Goal: Use online tool/utility: Utilize a website feature to perform a specific function

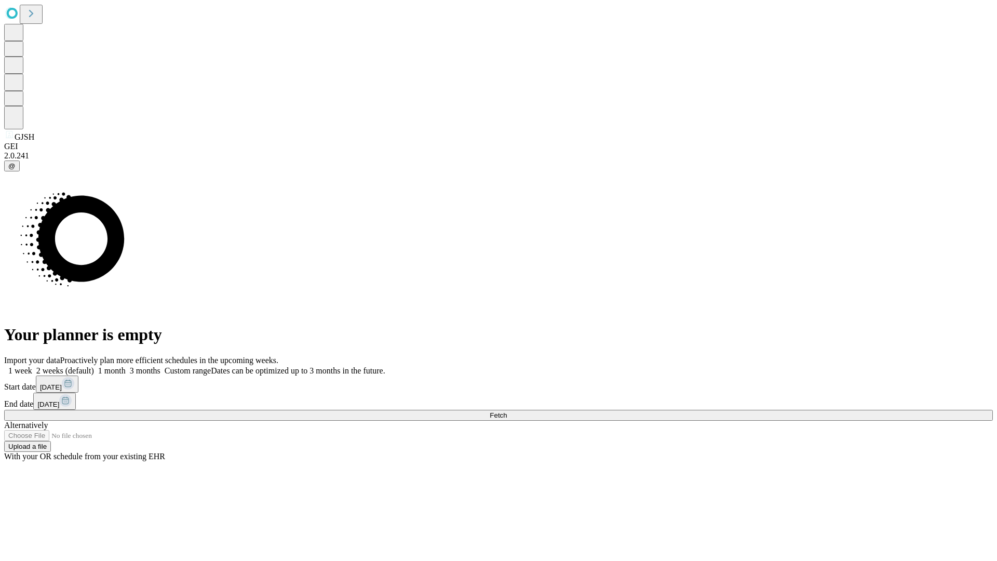
click at [507, 411] on span "Fetch" at bounding box center [498, 415] width 17 height 8
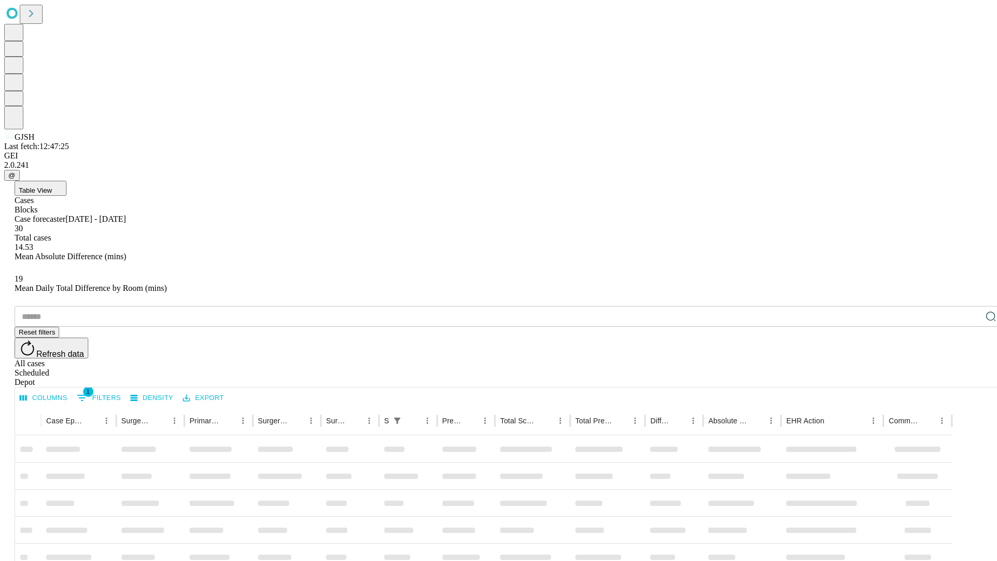
click at [52, 186] on span "Table View" at bounding box center [35, 190] width 33 height 8
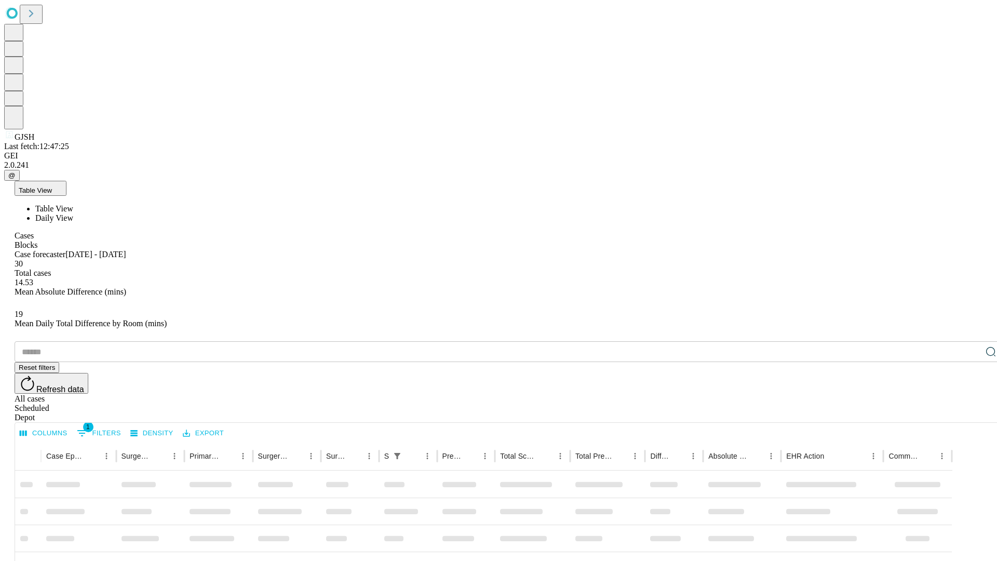
click at [73, 213] on span "Daily View" at bounding box center [54, 217] width 38 height 9
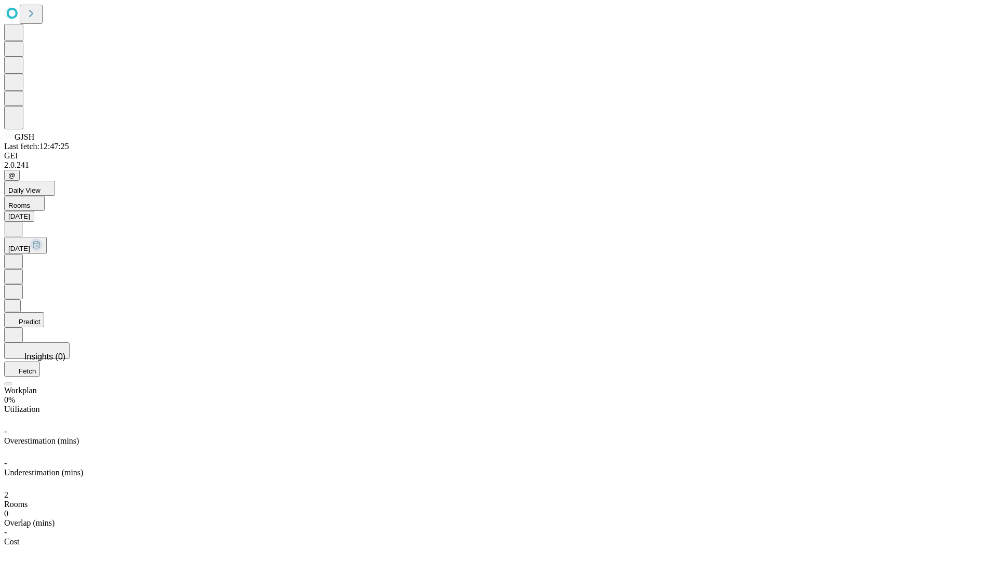
click at [44, 312] on button "Predict" at bounding box center [24, 319] width 40 height 15
